Goal: Transaction & Acquisition: Purchase product/service

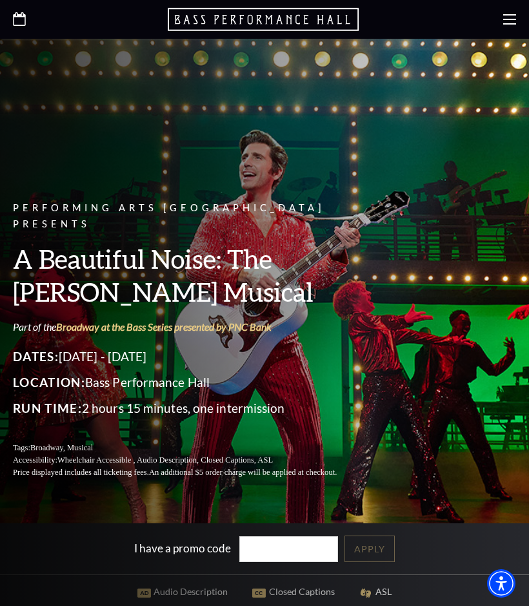
click at [506, 22] on icon at bounding box center [510, 19] width 13 height 13
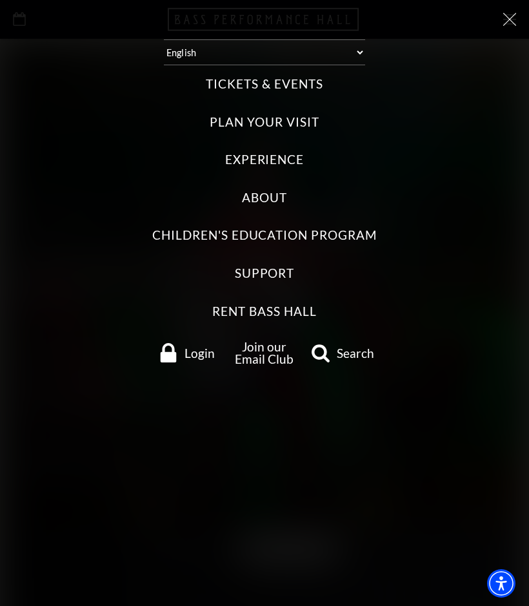
click at [289, 76] on label "Tickets & Events" at bounding box center [264, 84] width 117 height 17
click at [0, 0] on Events "Tickets & Events" at bounding box center [0, 0] width 0 height 0
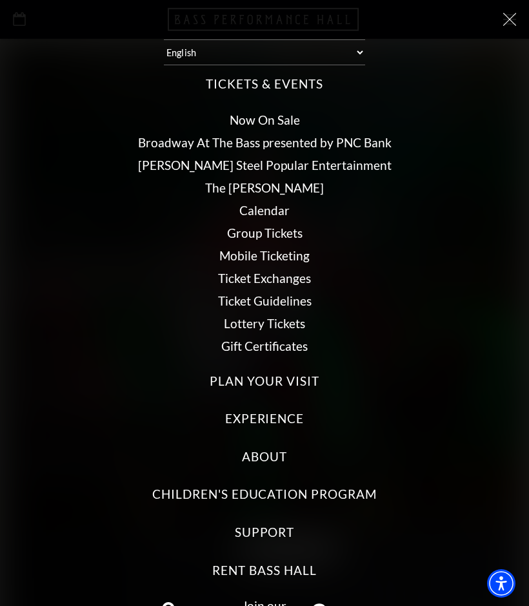
click at [293, 372] on label "Plan Your Visit" at bounding box center [264, 380] width 109 height 17
click at [0, 0] on Visit "Plan Your Visit" at bounding box center [0, 0] width 0 height 0
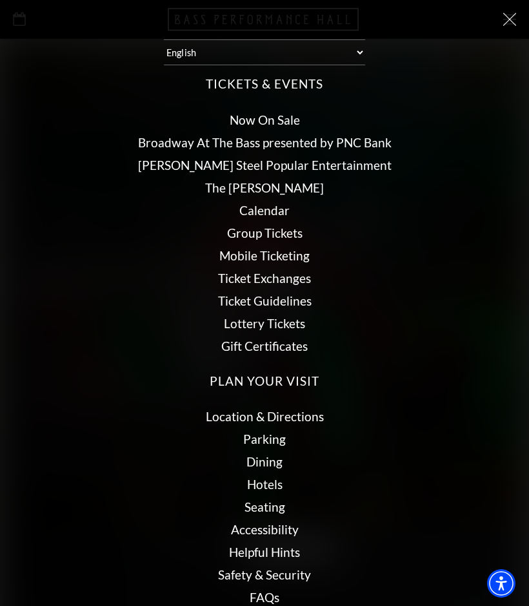
click at [279, 112] on link "Now On Sale" at bounding box center [265, 119] width 70 height 15
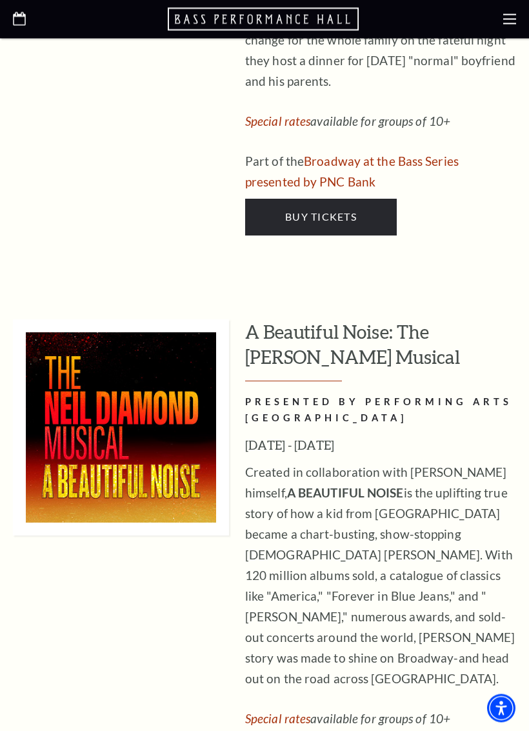
scroll to position [2695, 0]
